Goal: Transaction & Acquisition: Download file/media

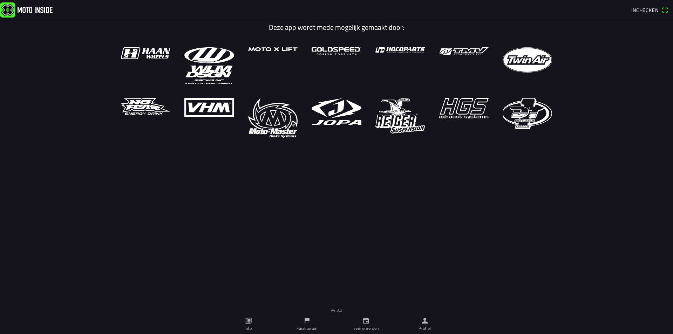
click at [353, 198] on link "Evenementen" at bounding box center [365, 324] width 59 height 20
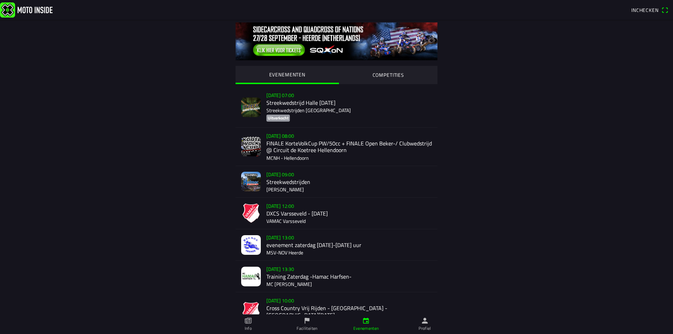
click at [294, 198] on div "[DATE] 12:00 DXCS Varsseveld - [DATE] VAMAC Varsseveld" at bounding box center [348, 213] width 165 height 31
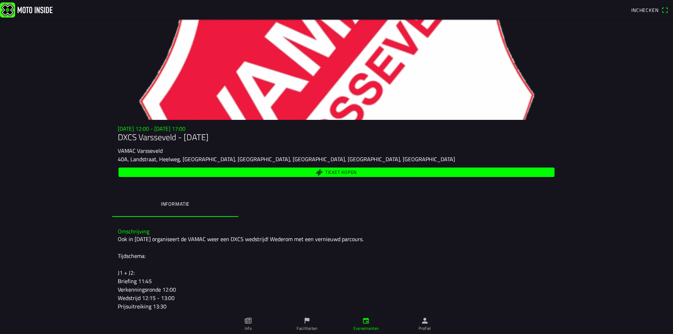
click at [353, 173] on main "[DATE] 12:00 - [DATE] 17:00 DXCS Varsseveld - [DATE] VAMAC [STREET_ADDRESS] Tic…" at bounding box center [336, 177] width 673 height 314
click at [353, 198] on link "Profiel" at bounding box center [424, 324] width 59 height 20
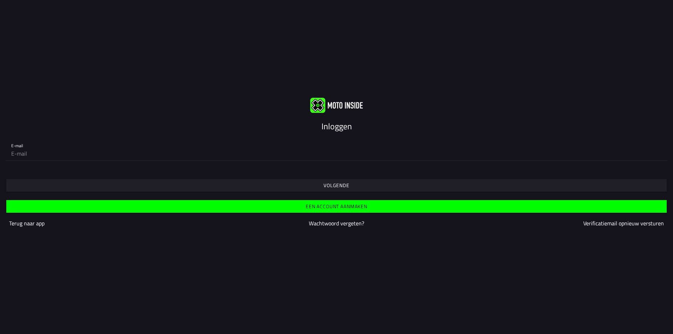
click at [348, 148] on input "email" at bounding box center [336, 153] width 650 height 14
type input "[EMAIL_ADDRESS][DOMAIN_NAME]"
click at [320, 186] on span "Volgende" at bounding box center [336, 185] width 649 height 13
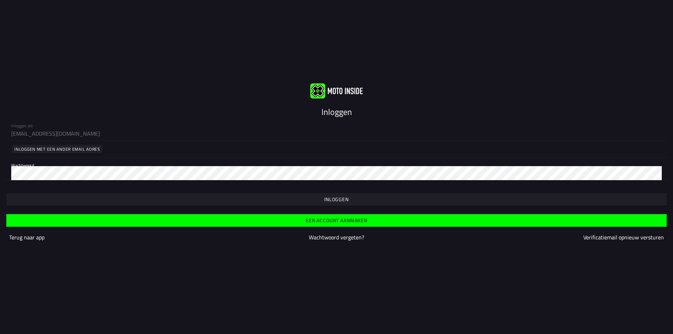
click at [0, 0] on slot "Inloggen" at bounding box center [0, 0] width 0 height 0
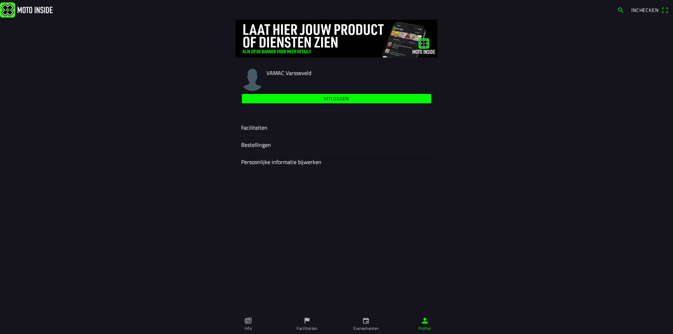
click at [353, 198] on ion-label "Evenementen" at bounding box center [366, 328] width 26 height 6
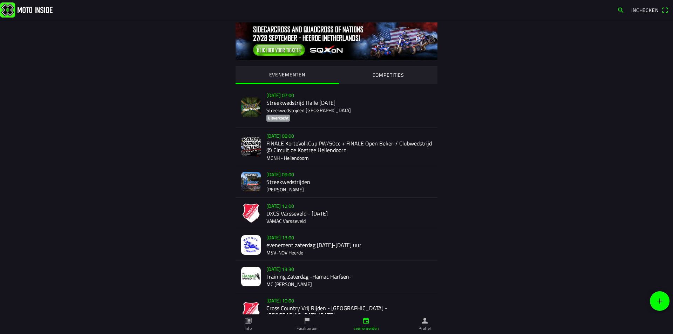
click at [292, 198] on div "[DATE] 12:00 DXCS Varsseveld - [DATE] VAMAC Varsseveld" at bounding box center [348, 213] width 165 height 31
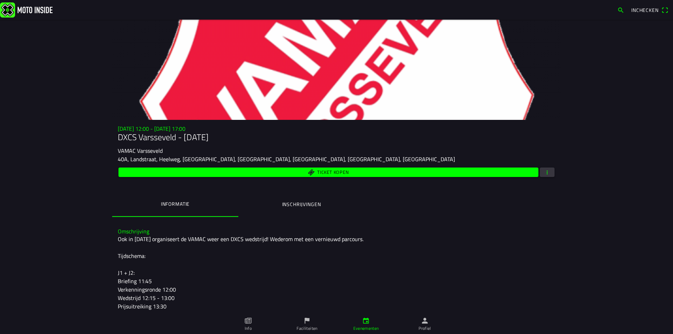
click at [353, 171] on span "button" at bounding box center [547, 172] width 6 height 9
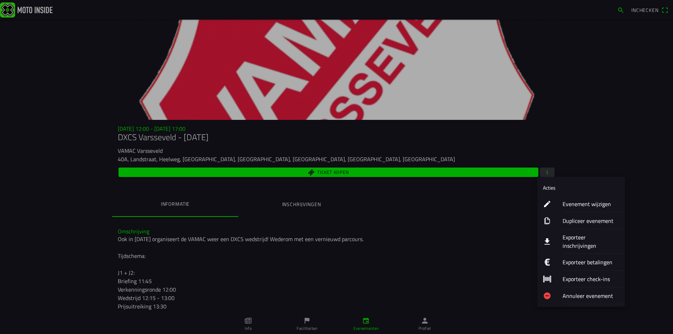
click at [353, 198] on ion-label "Exporteer inschrijvingen" at bounding box center [590, 241] width 57 height 17
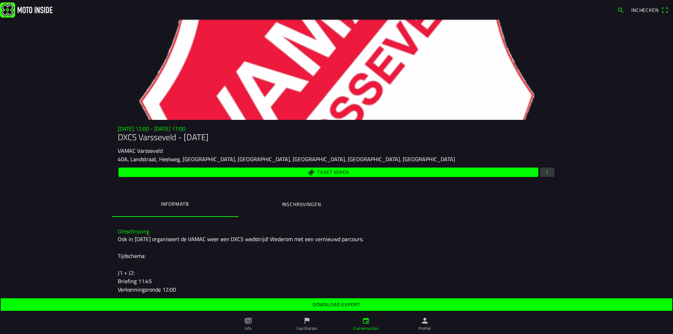
click at [0, 0] on slot "Download export" at bounding box center [0, 0] width 0 height 0
